Goal: Task Accomplishment & Management: Complete application form

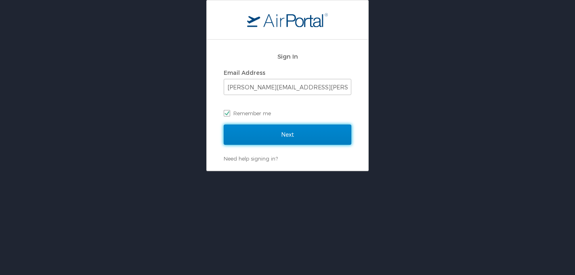
click at [288, 133] on input "Next" at bounding box center [288, 134] width 128 height 20
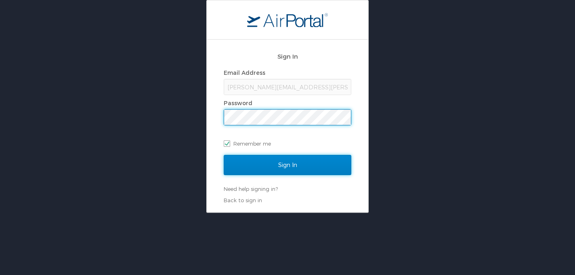
click at [284, 162] on input "Sign In" at bounding box center [288, 165] width 128 height 20
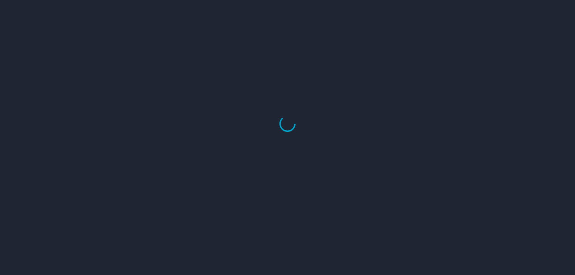
select select "US"
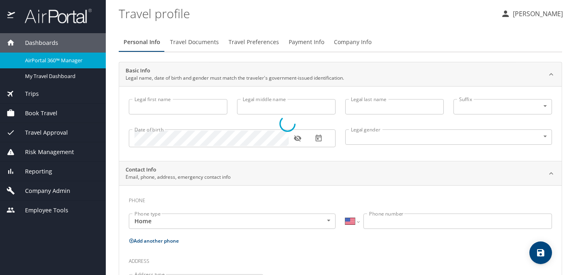
type input "Christian"
type input "Clinton"
type input "Simonsen"
type input "Jr"
type input "Undisclosed"
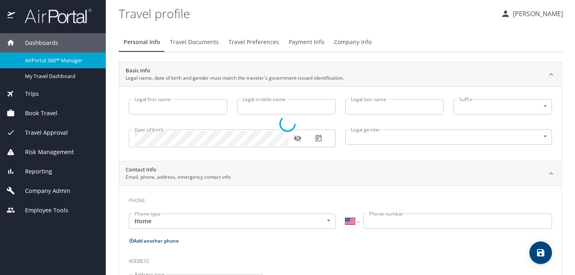
type input "Leandra"
type input "Lemon"
type input "(801) 499-1974"
type input "United States of America"
type input "Utah"
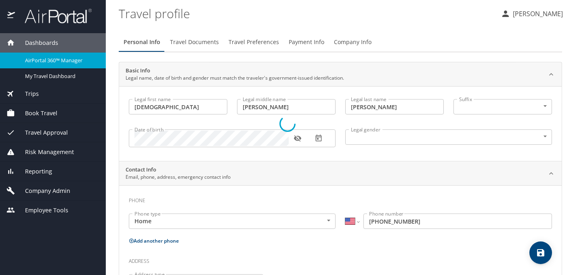
select select "US"
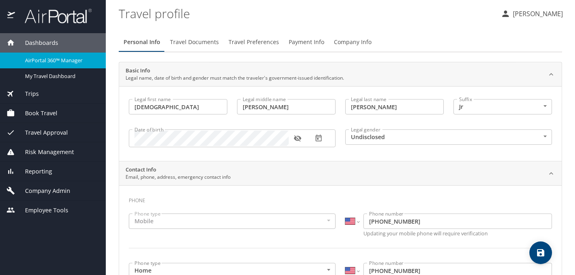
click at [33, 94] on span "Trips" at bounding box center [27, 93] width 24 height 9
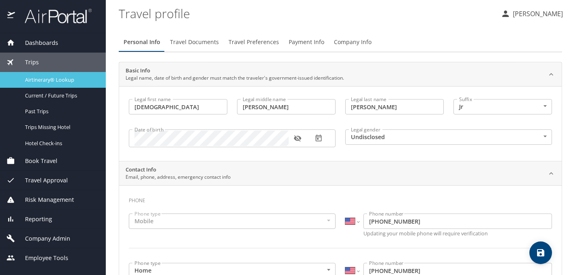
click at [52, 78] on span "Airtinerary® Lookup" at bounding box center [60, 80] width 71 height 8
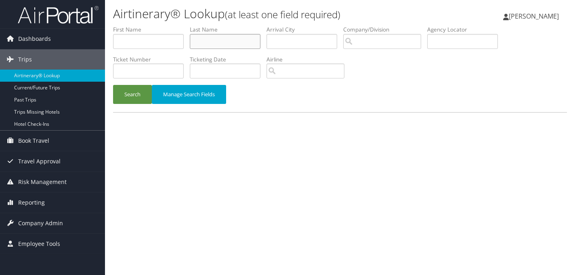
click at [198, 43] on input "text" at bounding box center [225, 41] width 71 height 15
click at [113, 85] on button "Search" at bounding box center [132, 94] width 39 height 19
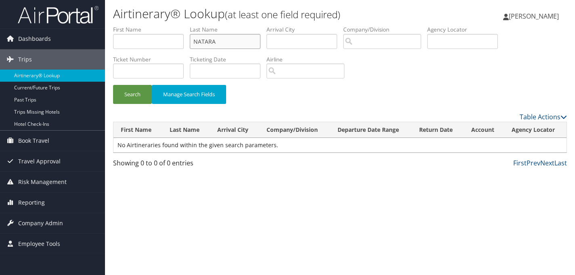
drag, startPoint x: 209, startPoint y: 41, endPoint x: 214, endPoint y: 44, distance: 5.3
click at [209, 41] on input "NATARA" at bounding box center [225, 41] width 71 height 15
type input "NATERA"
click at [113, 85] on button "Search" at bounding box center [132, 94] width 39 height 19
click at [41, 141] on span "Book Travel" at bounding box center [33, 140] width 31 height 20
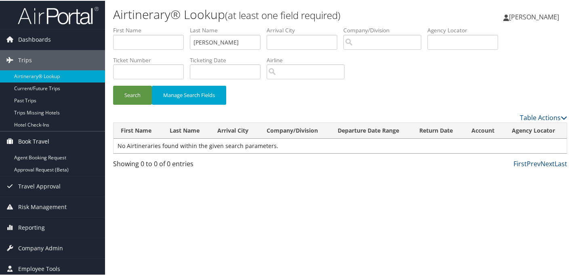
scroll to position [4, 0]
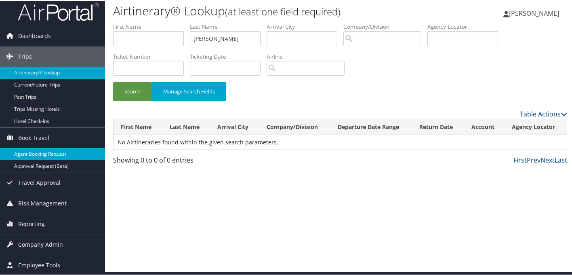
click at [36, 152] on link "Agent Booking Request" at bounding box center [52, 153] width 105 height 12
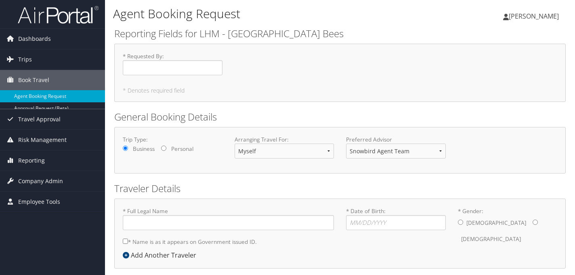
type input "[DEMOGRAPHIC_DATA][PERSON_NAME]"
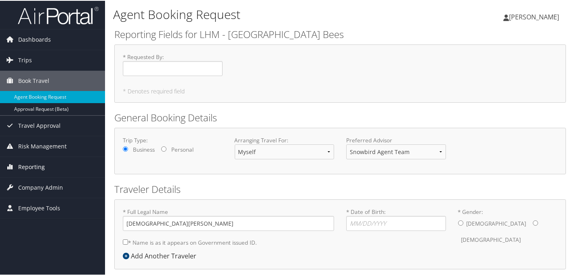
scroll to position [36, 0]
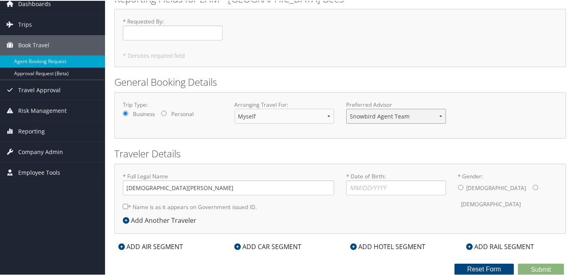
click at [396, 116] on select "Snowbird Agent Team" at bounding box center [396, 115] width 100 height 15
click at [330, 115] on select "Myself Another Traveler Guest Traveler" at bounding box center [285, 115] width 100 height 15
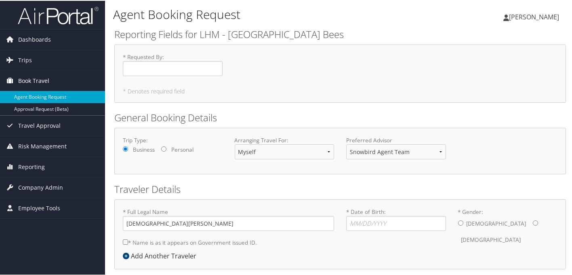
click at [26, 82] on span "Book Travel" at bounding box center [33, 80] width 31 height 20
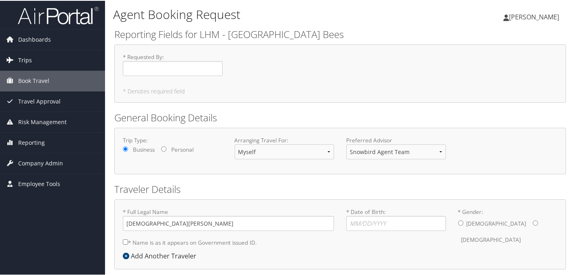
click at [21, 58] on span "Trips" at bounding box center [25, 59] width 14 height 20
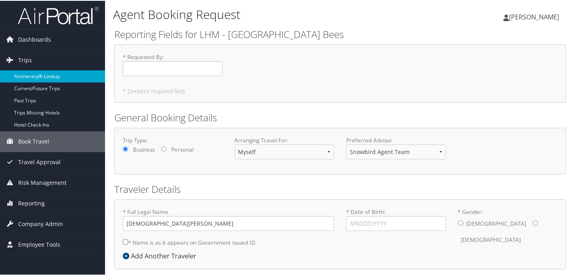
click at [30, 74] on link "Airtinerary® Lookup" at bounding box center [52, 75] width 105 height 12
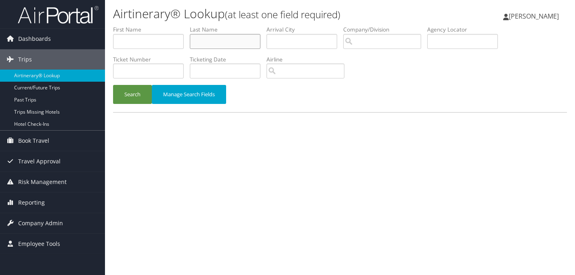
click at [215, 42] on input "text" at bounding box center [225, 41] width 71 height 15
type input "[PERSON_NAME]"
click at [113, 85] on button "Search" at bounding box center [132, 94] width 39 height 19
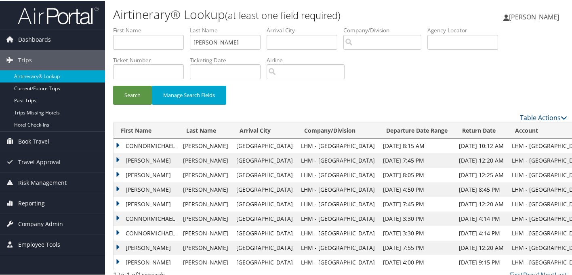
click at [116, 145] on td "CONNORMICHAEL" at bounding box center [146, 145] width 65 height 15
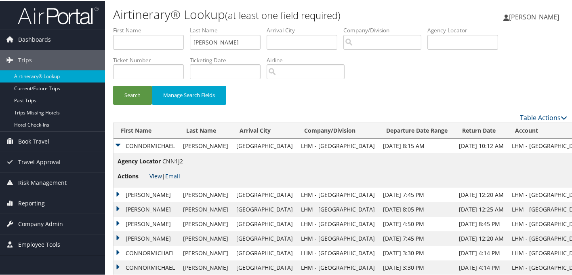
click at [158, 176] on link "View" at bounding box center [155, 175] width 13 height 8
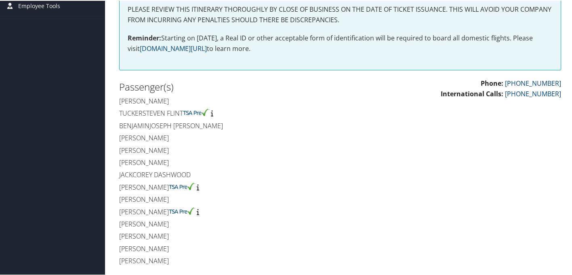
scroll to position [179, 0]
